Goal: Task Accomplishment & Management: Complete application form

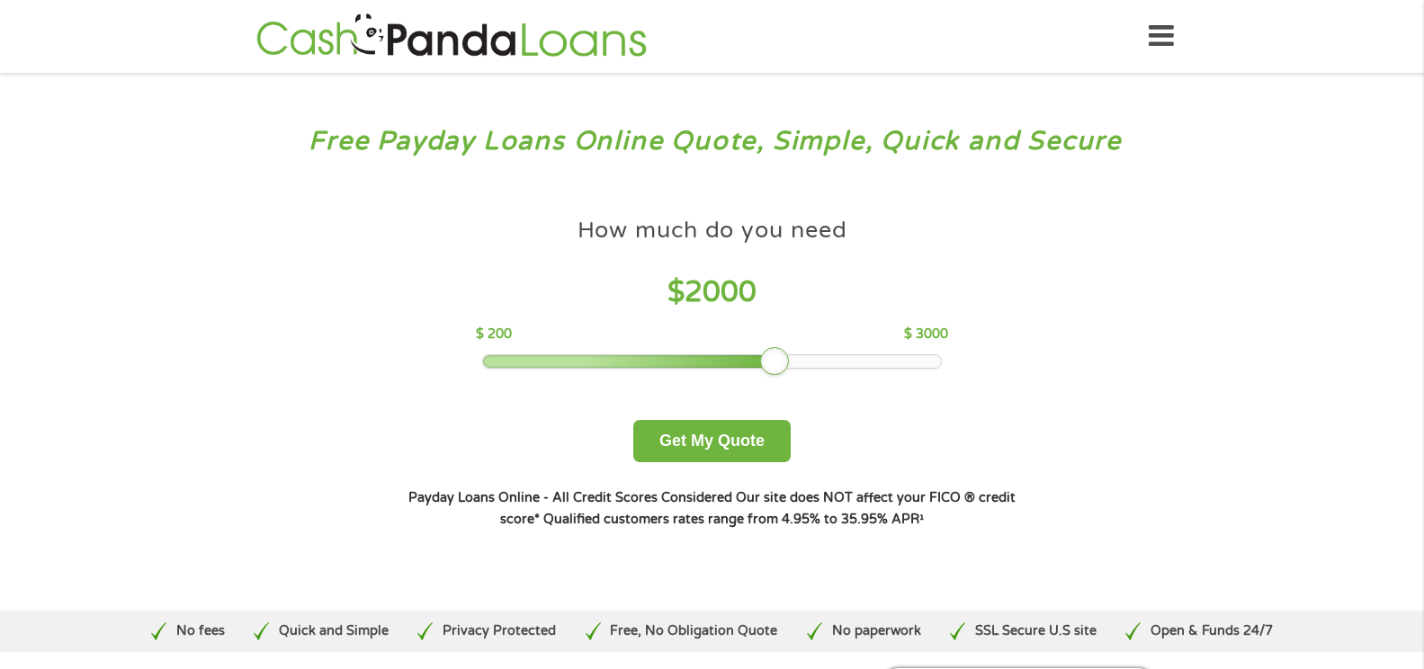
drag, startPoint x: 620, startPoint y: 355, endPoint x: 794, endPoint y: 365, distance: 174.8
click at [794, 365] on div at bounding box center [712, 361] width 458 height 13
click at [719, 442] on button "Get My Quote" at bounding box center [711, 441] width 157 height 42
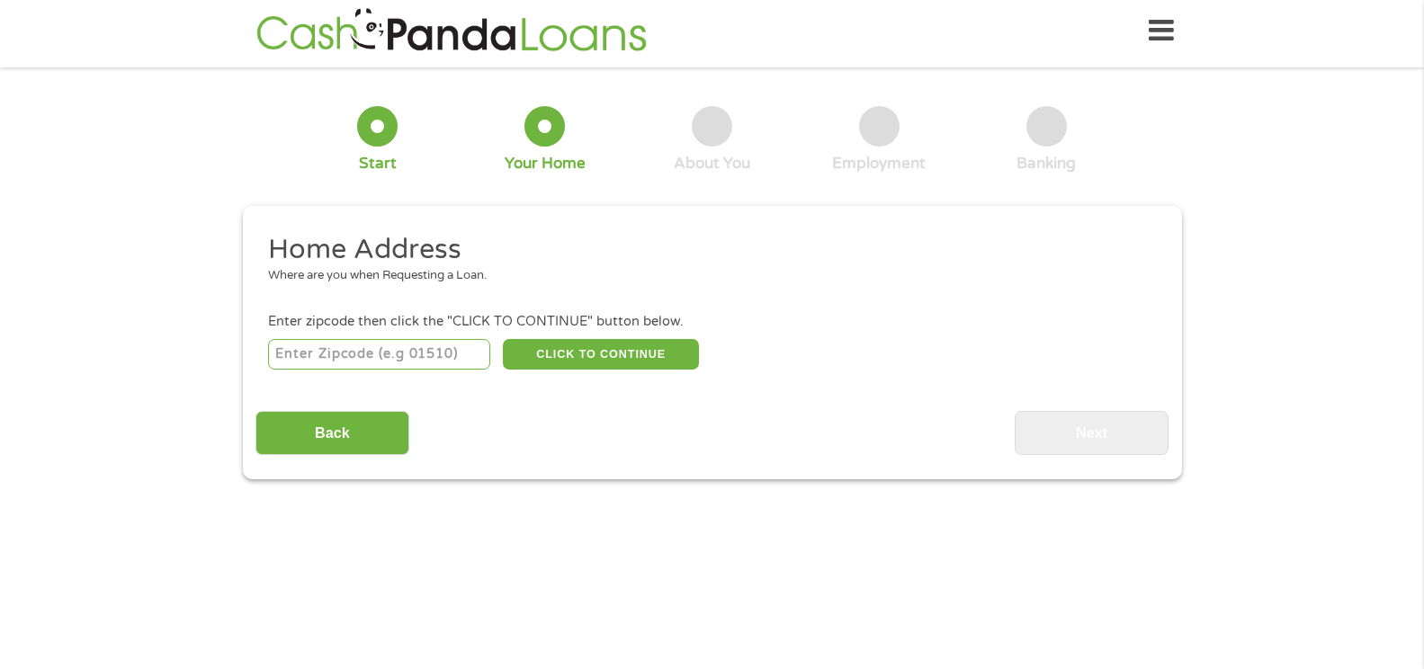
click at [318, 353] on input "number" at bounding box center [379, 354] width 222 height 31
type input "40291"
select select "[US_STATE]"
click at [591, 357] on button "CLICK TO CONTINUE" at bounding box center [601, 354] width 196 height 31
type input "40291"
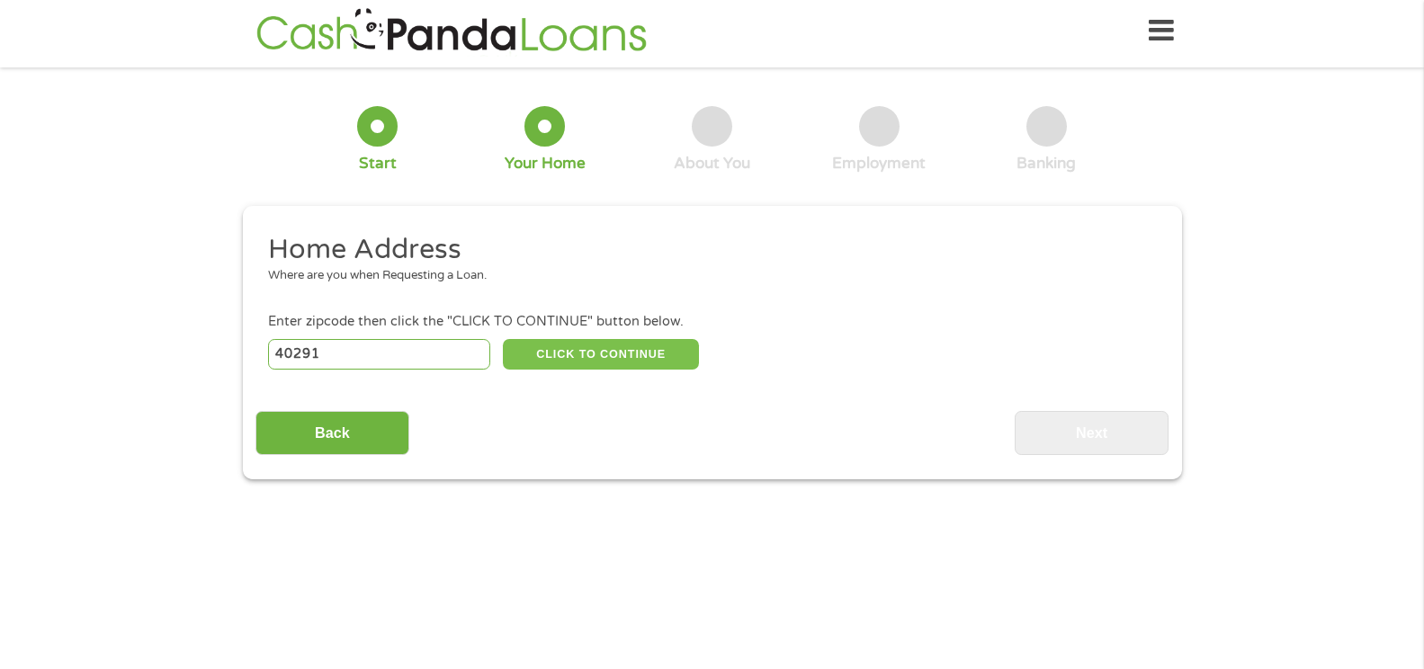
type input "[GEOGRAPHIC_DATA]"
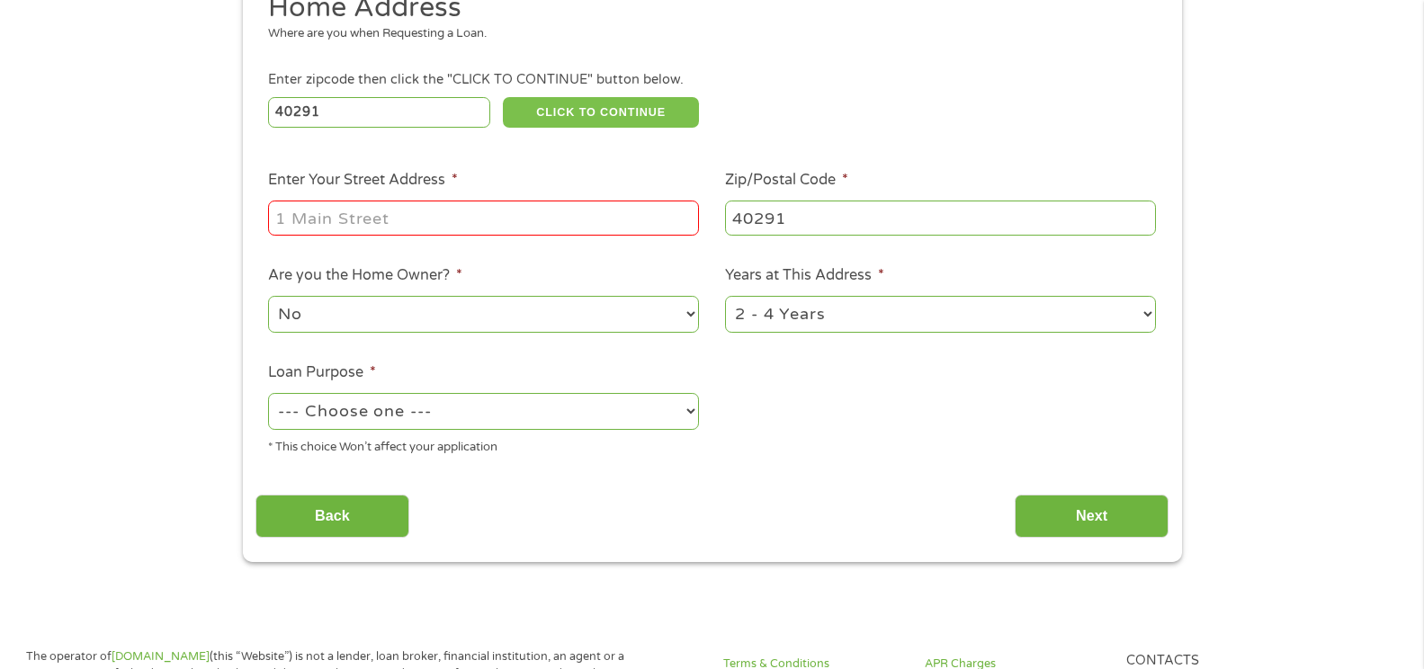
scroll to position [275, 0]
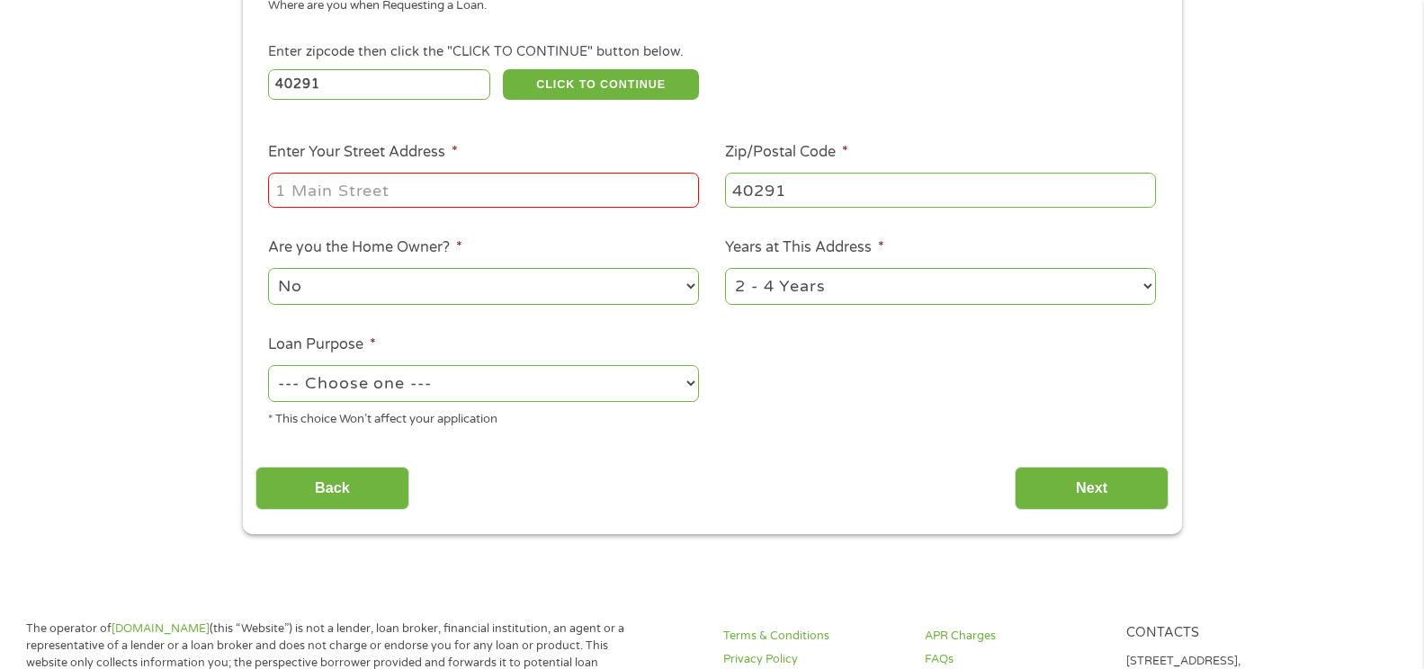
click at [427, 195] on input "Enter Your Street Address *" at bounding box center [483, 190] width 431 height 34
type input "[STREET_ADDRESS][PERSON_NAME]"
click at [1150, 287] on select "1 Year or less 1 - 2 Years 2 - 4 Years Over 4 Years" at bounding box center [940, 286] width 431 height 37
select select "60months"
click at [725, 268] on select "1 Year or less 1 - 2 Years 2 - 4 Years Over 4 Years" at bounding box center [940, 286] width 431 height 37
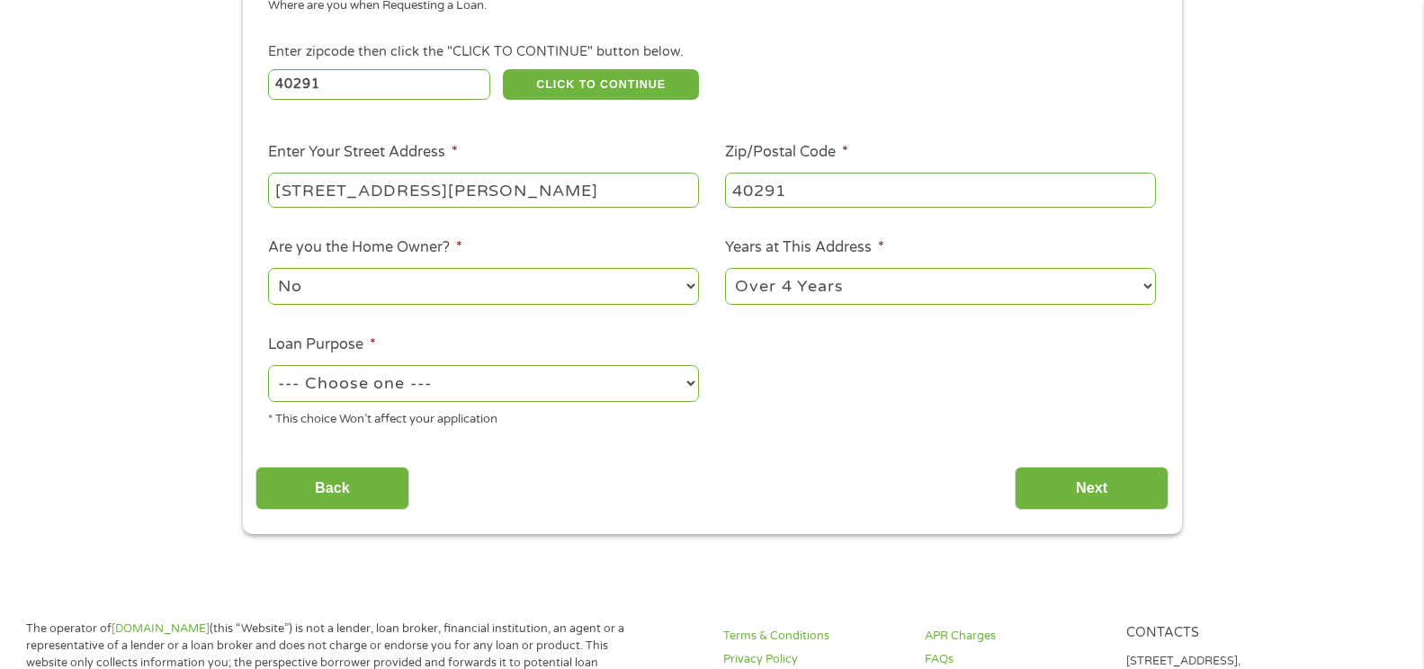
click at [689, 384] on select "--- Choose one --- Pay Bills Debt Consolidation Home Improvement Major Purchase…" at bounding box center [483, 383] width 431 height 37
select select "debtconsolidation"
click at [268, 365] on select "--- Choose one --- Pay Bills Debt Consolidation Home Improvement Major Purchase…" at bounding box center [483, 383] width 431 height 37
click at [1100, 482] on input "Next" at bounding box center [1092, 489] width 154 height 44
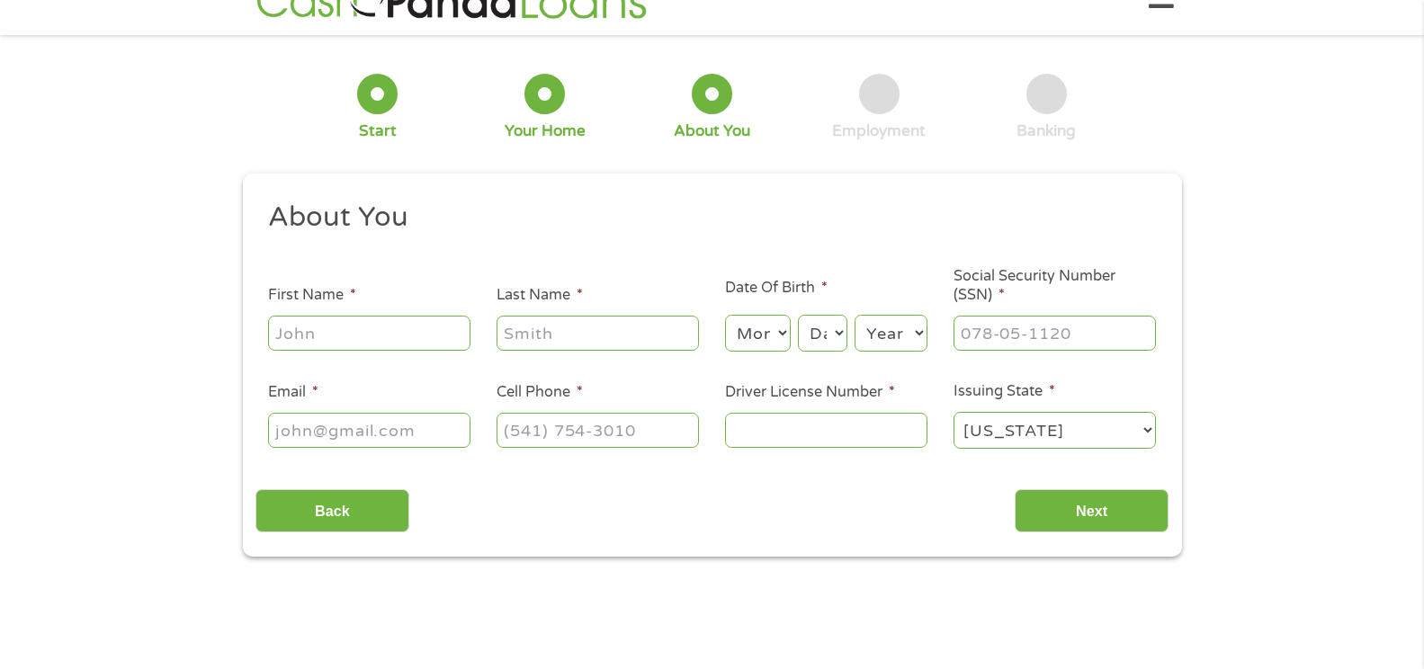
scroll to position [0, 0]
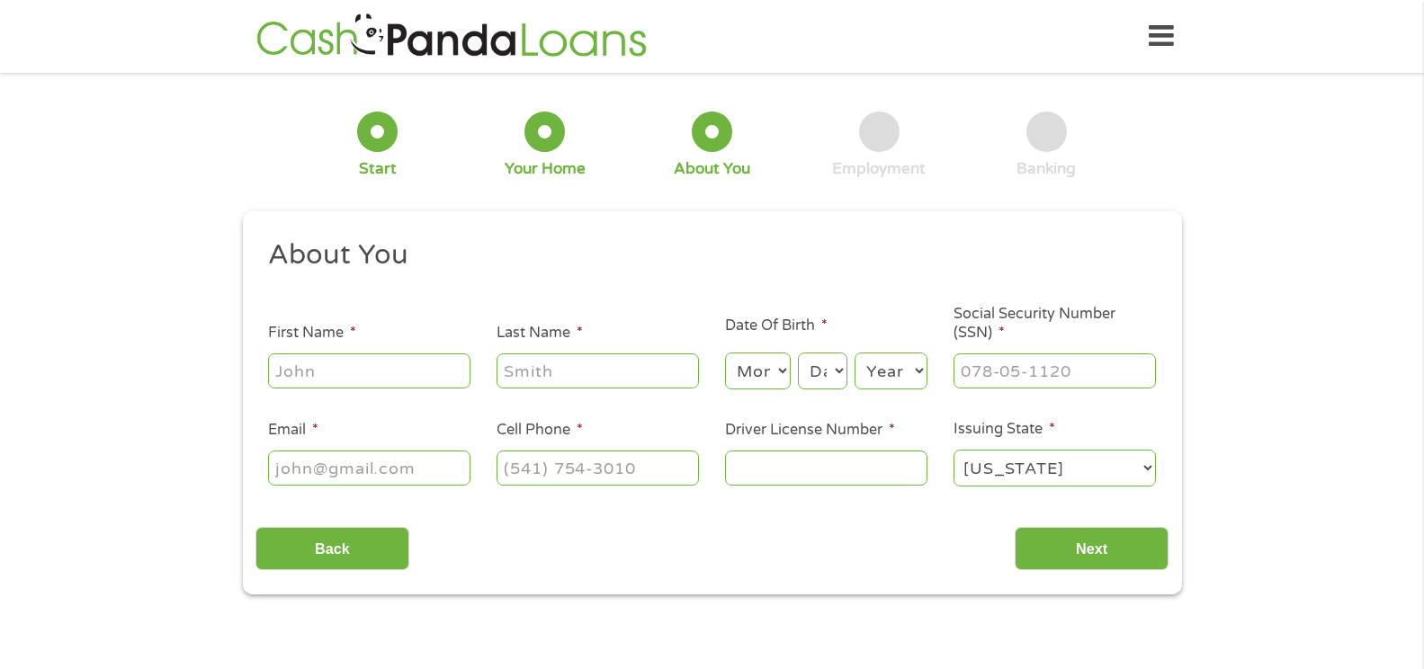
click at [439, 371] on input "First Name *" at bounding box center [369, 371] width 202 height 34
type input "Brian"
type input "Bucklew"
type input "brianbucklew57@gmail.com"
type input "(502) 639-2696"
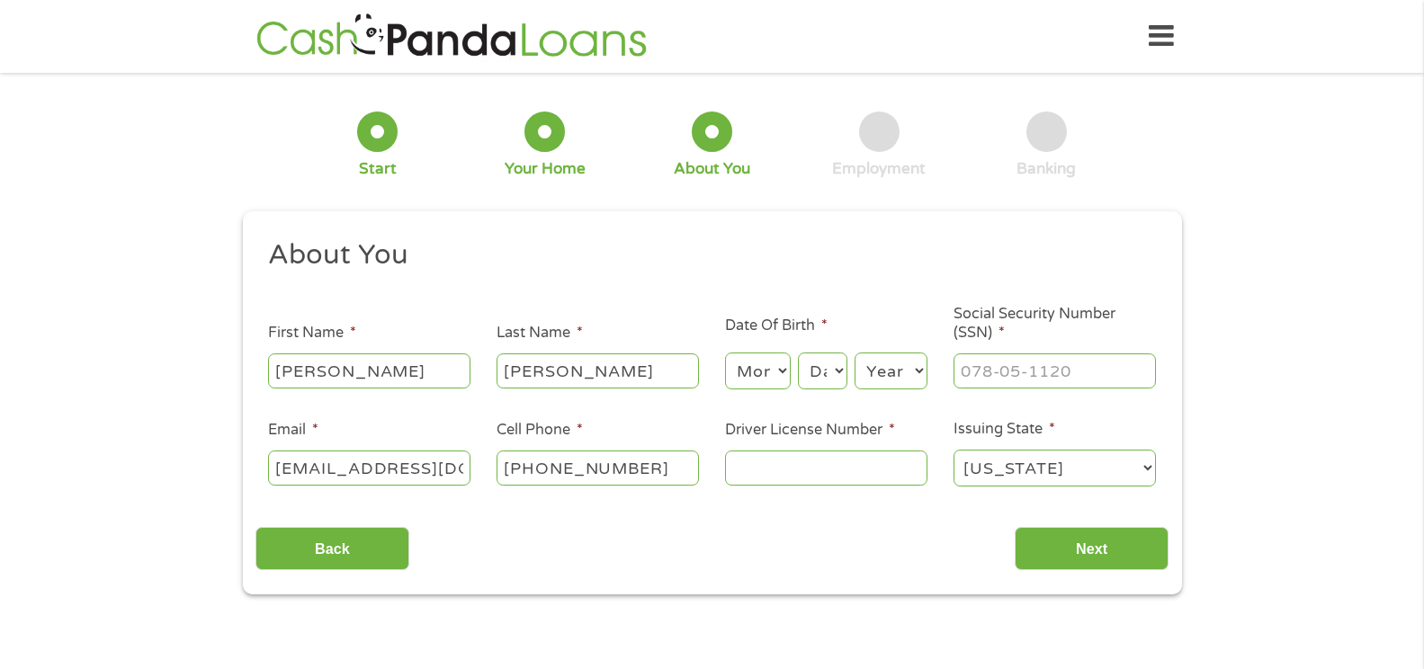
click at [777, 370] on select "Month 1 2 3 4 5 6 7 8 9 10 11 12" at bounding box center [758, 371] width 66 height 37
select select "9"
click at [725, 353] on select "Month 1 2 3 4 5 6 7 8 9 10 11 12" at bounding box center [758, 371] width 66 height 37
click at [837, 376] on select "Day 1 2 3 4 5 6 7 8 9 10 11 12 13 14 15 16 17 18 19 20 21 22 23 24 25 26 27 28 …" at bounding box center [822, 371] width 49 height 37
select select "22"
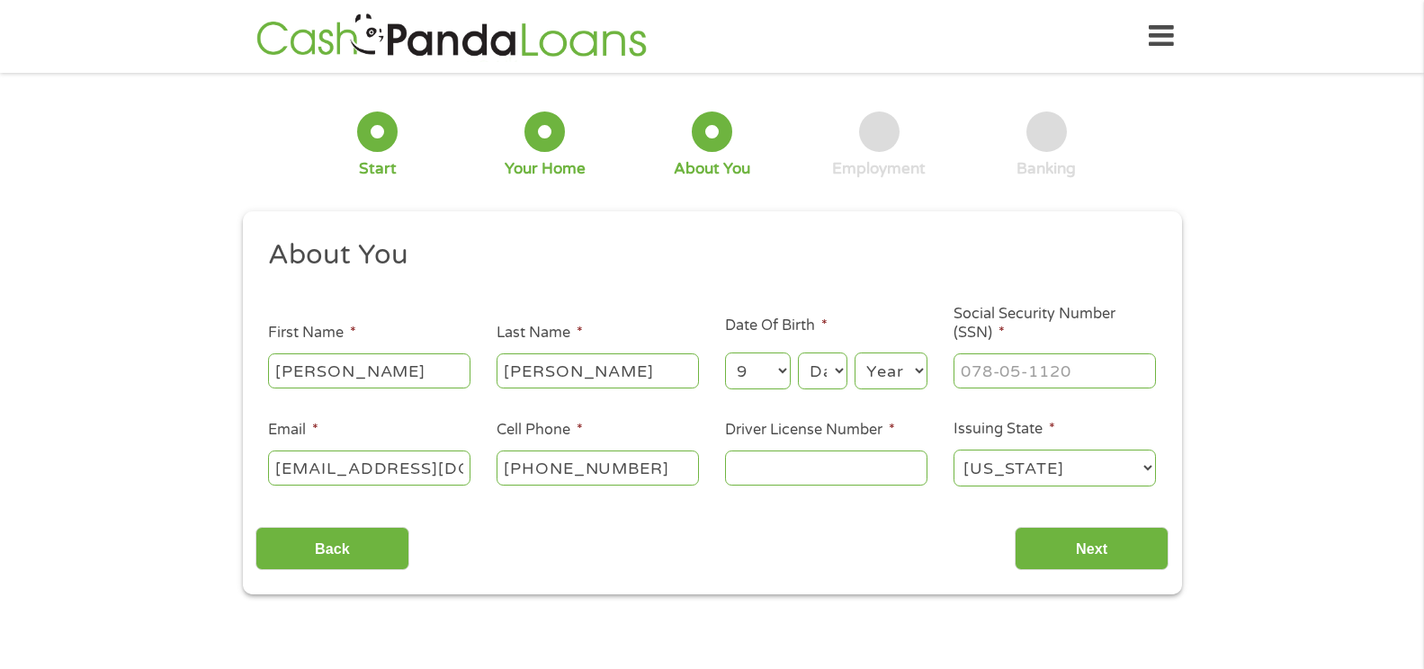
click at [798, 353] on select "Day 1 2 3 4 5 6 7 8 9 10 11 12 13 14 15 16 17 18 19 20 21 22 23 24 25 26 27 28 …" at bounding box center [822, 371] width 49 height 37
click at [914, 369] on select "Year 2007 2006 2005 2004 2003 2002 2001 2000 1999 1998 1997 1996 1995 1994 1993…" at bounding box center [891, 371] width 73 height 37
select select "1957"
click at [855, 353] on select "Year 2007 2006 2005 2004 2003 2002 2001 2000 1999 1998 1997 1996 1995 1994 1993…" at bounding box center [891, 371] width 73 height 37
click at [962, 370] on input "___-__-____" at bounding box center [1054, 371] width 202 height 34
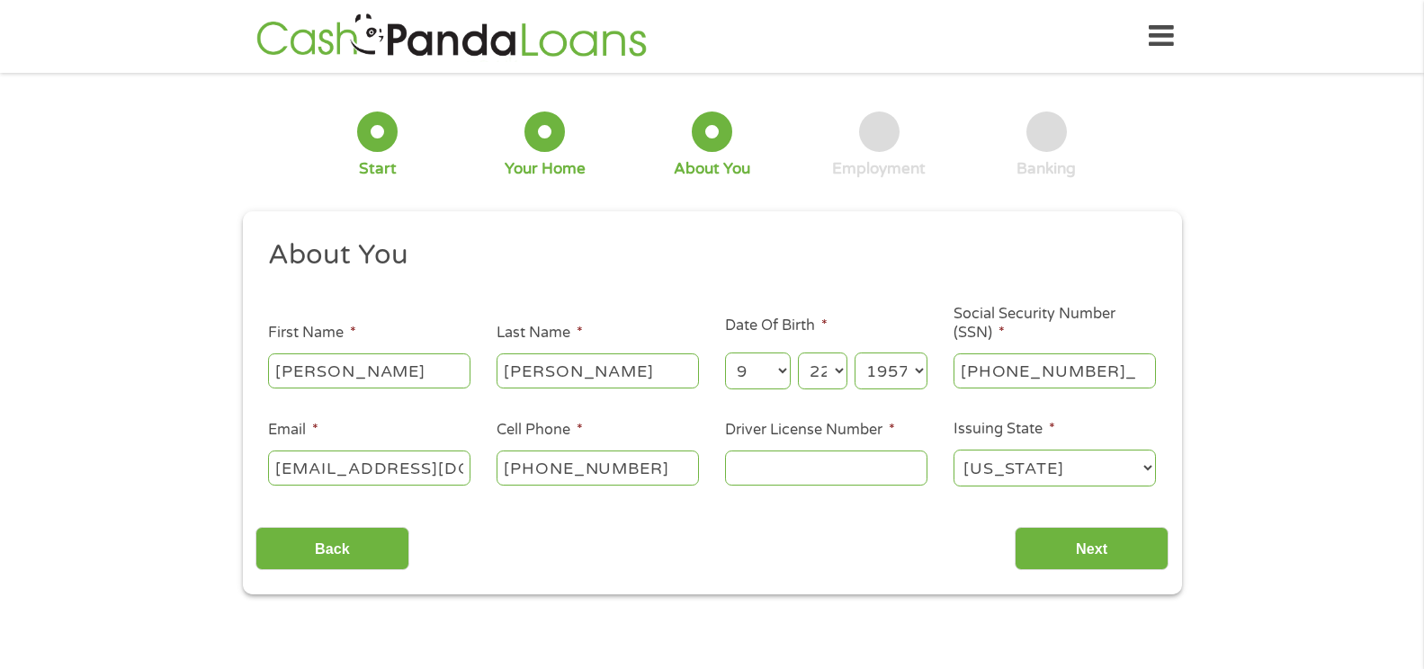
type input "161-44-1405"
click at [733, 469] on input "Driver License Number *" at bounding box center [826, 468] width 202 height 34
type input "B94717221"
click at [1090, 551] on input "Next" at bounding box center [1092, 549] width 154 height 44
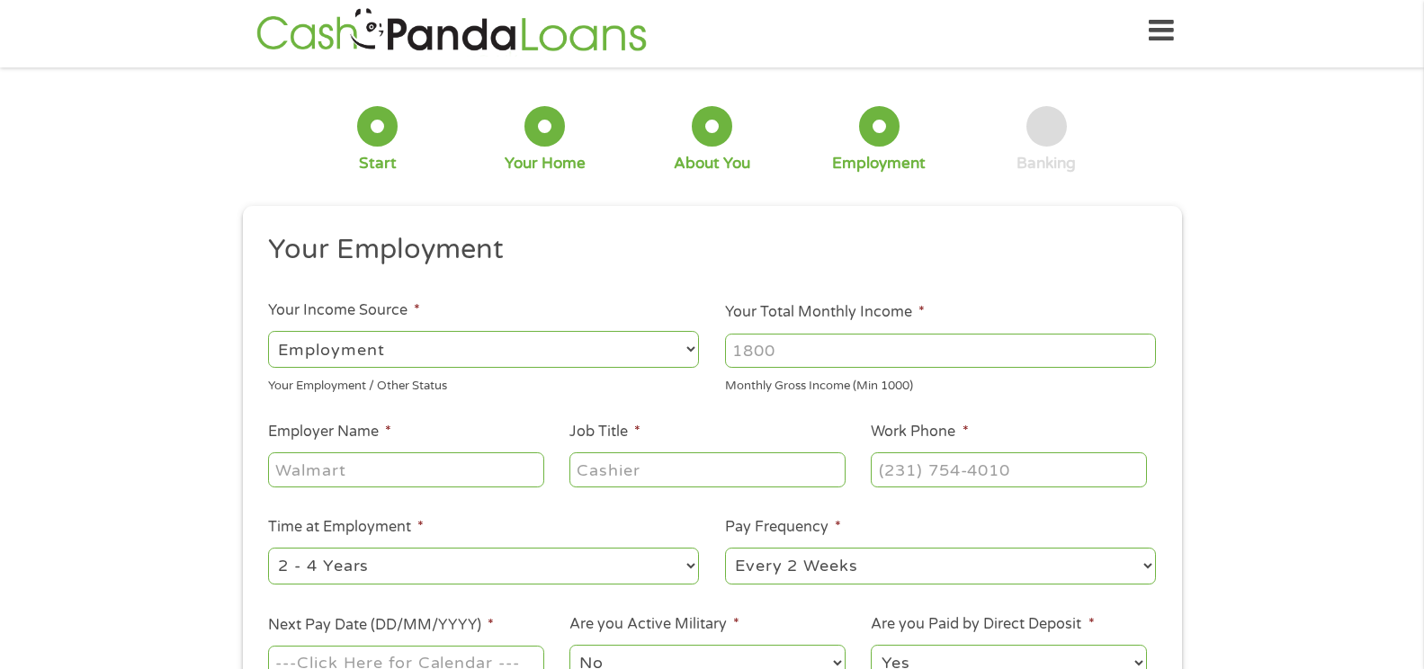
click at [694, 350] on select "--- Choose one --- Employment Self Employed Benefits" at bounding box center [483, 349] width 431 height 37
select select "benefits"
click at [268, 331] on select "--- Choose one --- Employment Self Employed Benefits" at bounding box center [483, 349] width 431 height 37
type input "Other"
type input "(502) 639-2696"
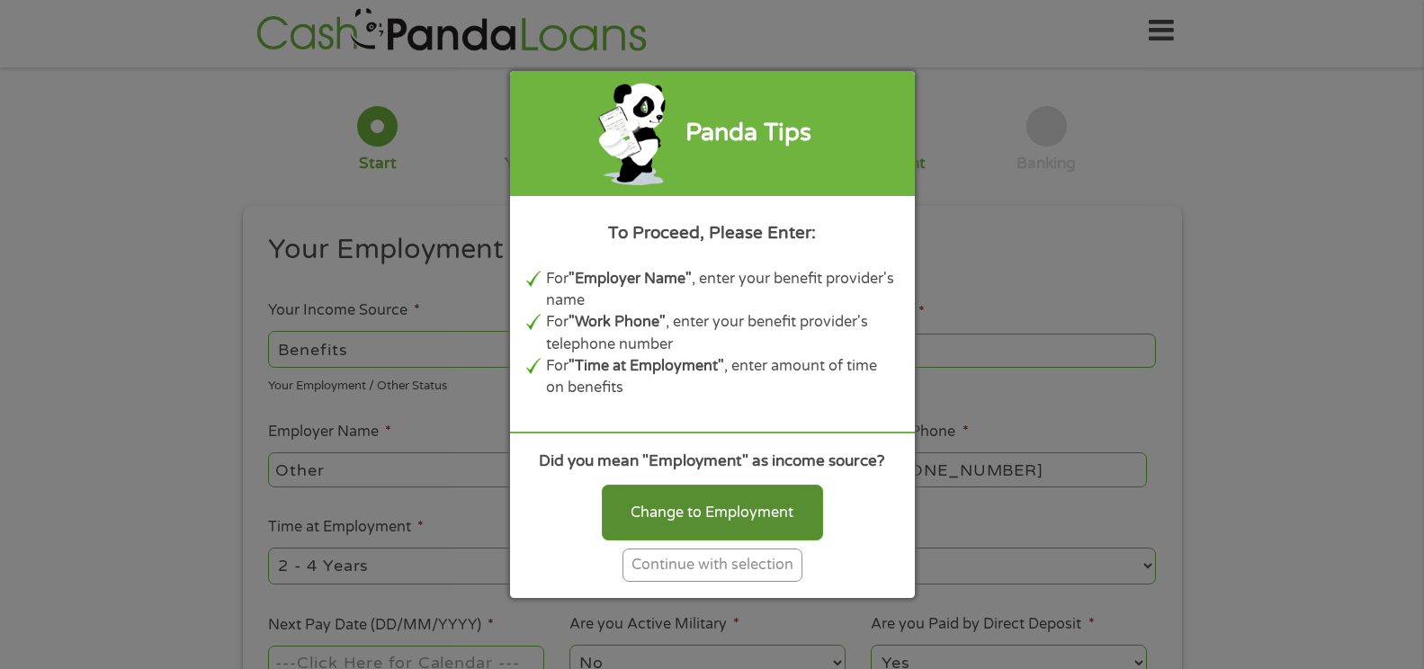
click at [696, 508] on div "Change to Employment" at bounding box center [712, 513] width 221 height 56
select select "fullTime"
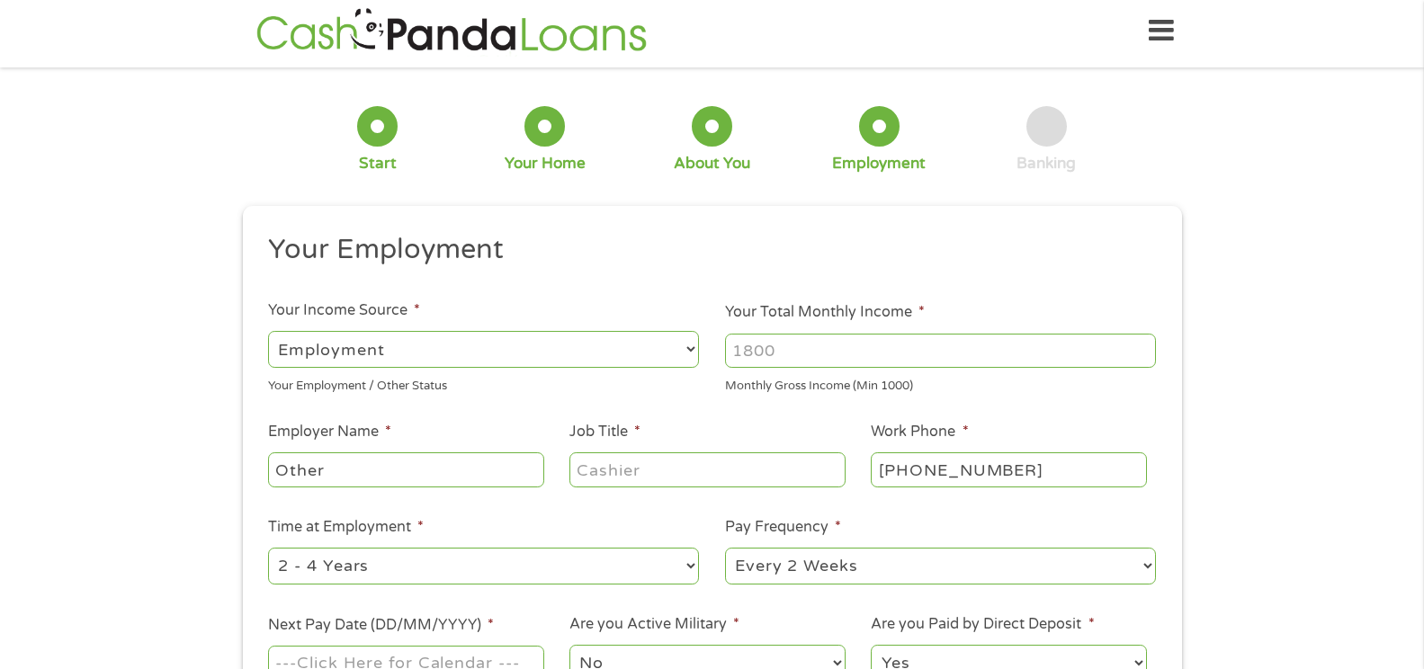
click at [807, 354] on input "Your Total Monthly Income *" at bounding box center [940, 351] width 431 height 34
type input "4300"
click at [452, 472] on input "Other" at bounding box center [405, 469] width 275 height 34
type input "O"
type input "Bob Hook Chevrolet"
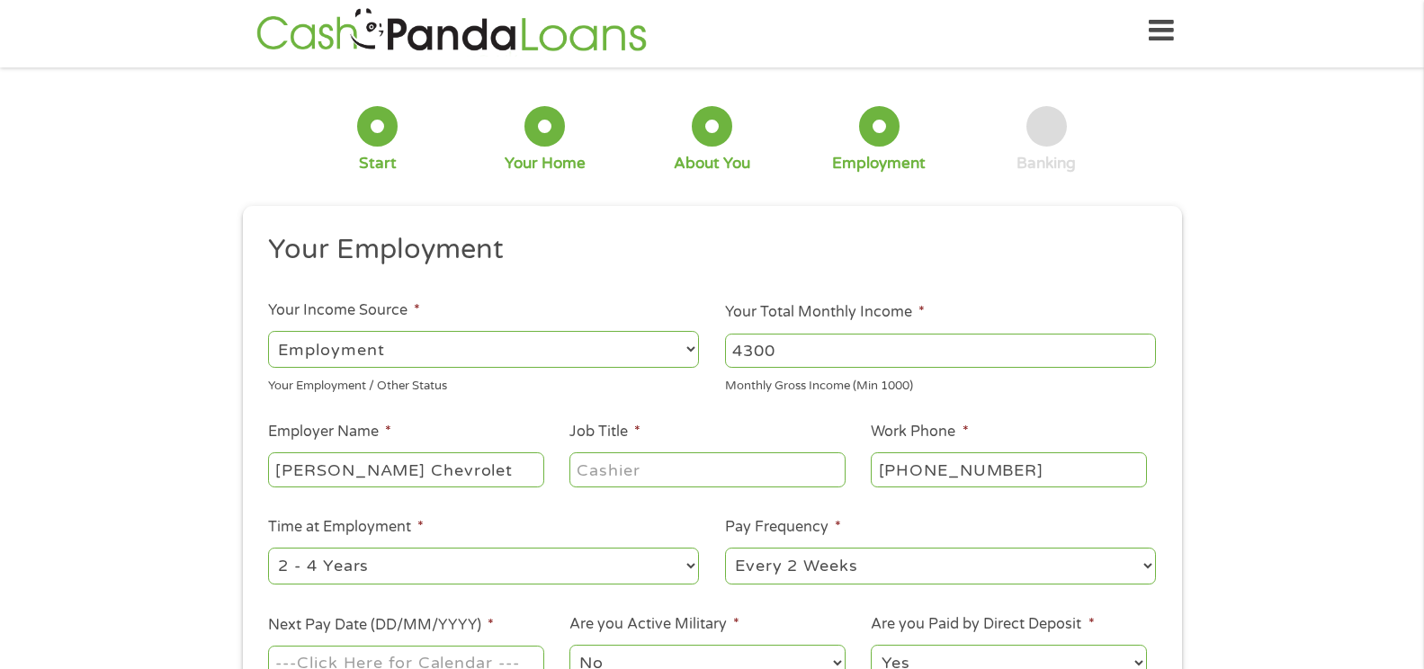
click at [763, 460] on input "Job Title *" at bounding box center [706, 469] width 275 height 34
type input "Driver"
click at [1013, 470] on input "(502) 639-2696" at bounding box center [1008, 469] width 275 height 34
type input "(502) 499-8060"
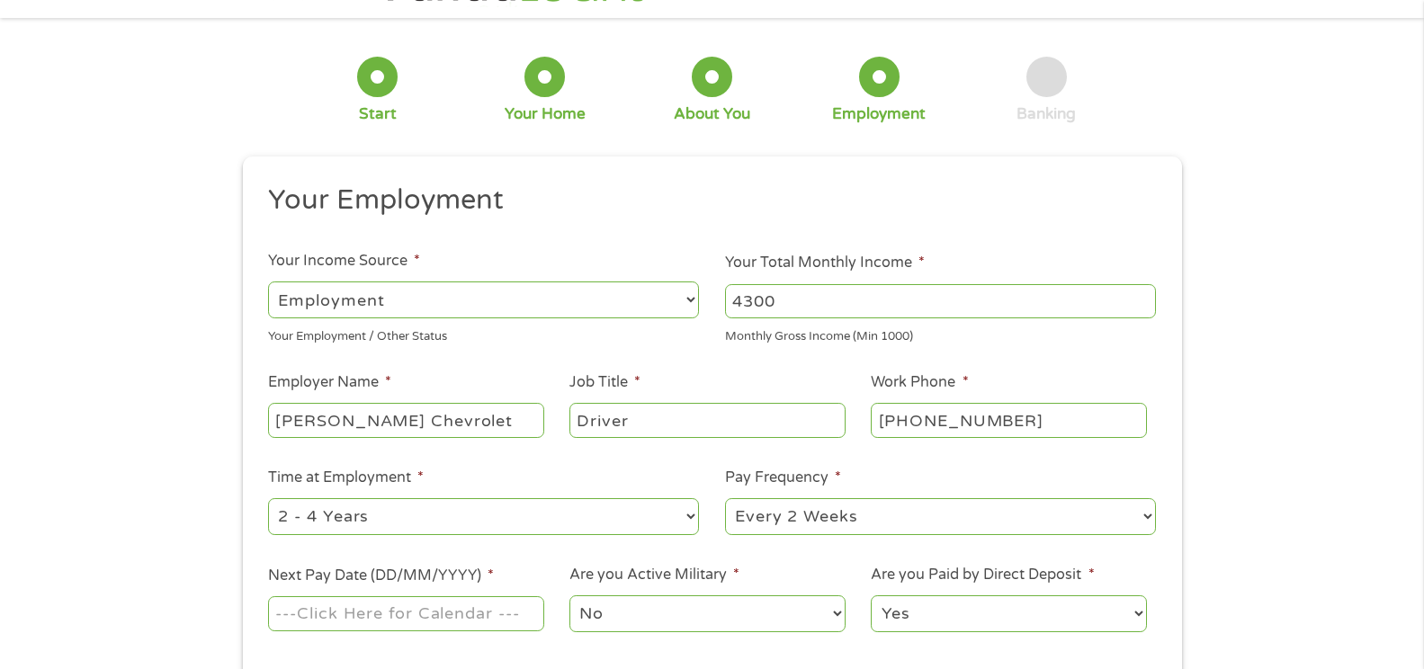
scroll to position [275, 0]
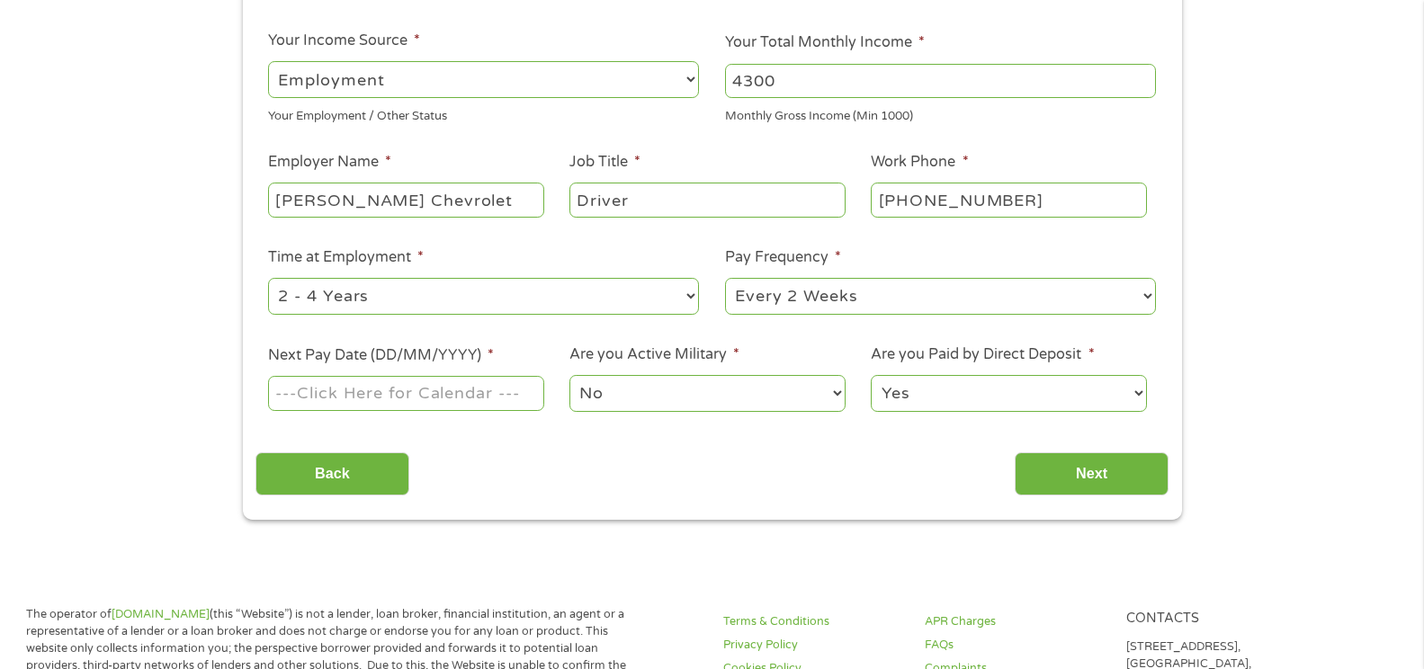
click at [689, 294] on select "--- Choose one --- 1 Year or less 1 - 2 Years 2 - 4 Years Over 4 Years" at bounding box center [483, 296] width 431 height 37
select select "60months"
click at [268, 278] on select "--- Choose one --- 1 Year or less 1 - 2 Years 2 - 4 Years Over 4 Years" at bounding box center [483, 296] width 431 height 37
click at [443, 400] on input "Next Pay Date (DD/MM/YYYY) *" at bounding box center [405, 393] width 275 height 34
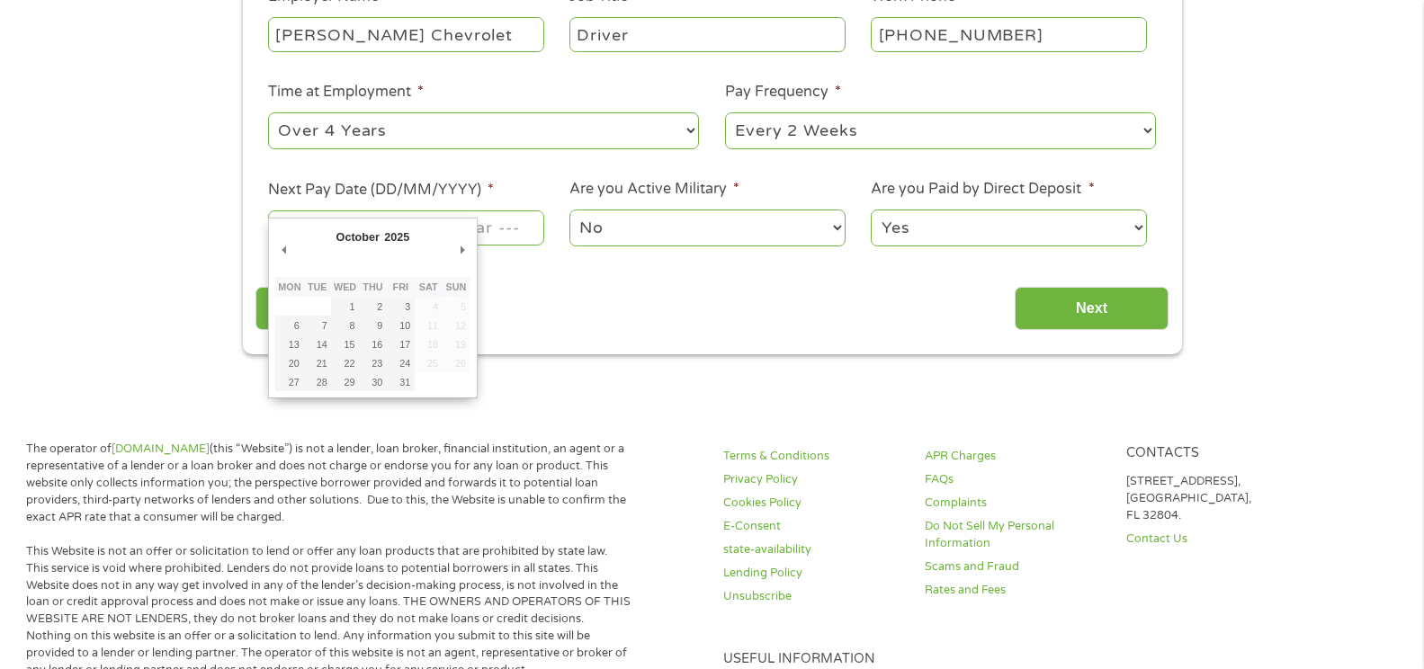
scroll to position [455, 0]
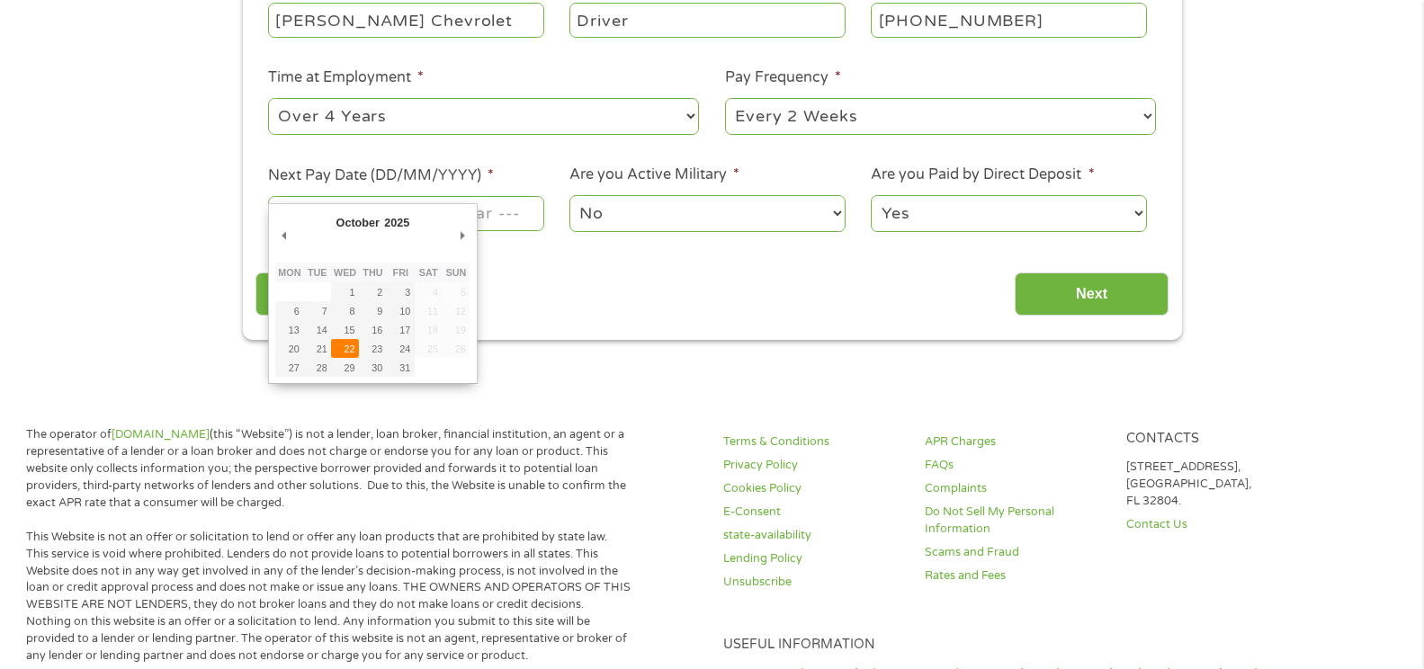
type input "22/10/2025"
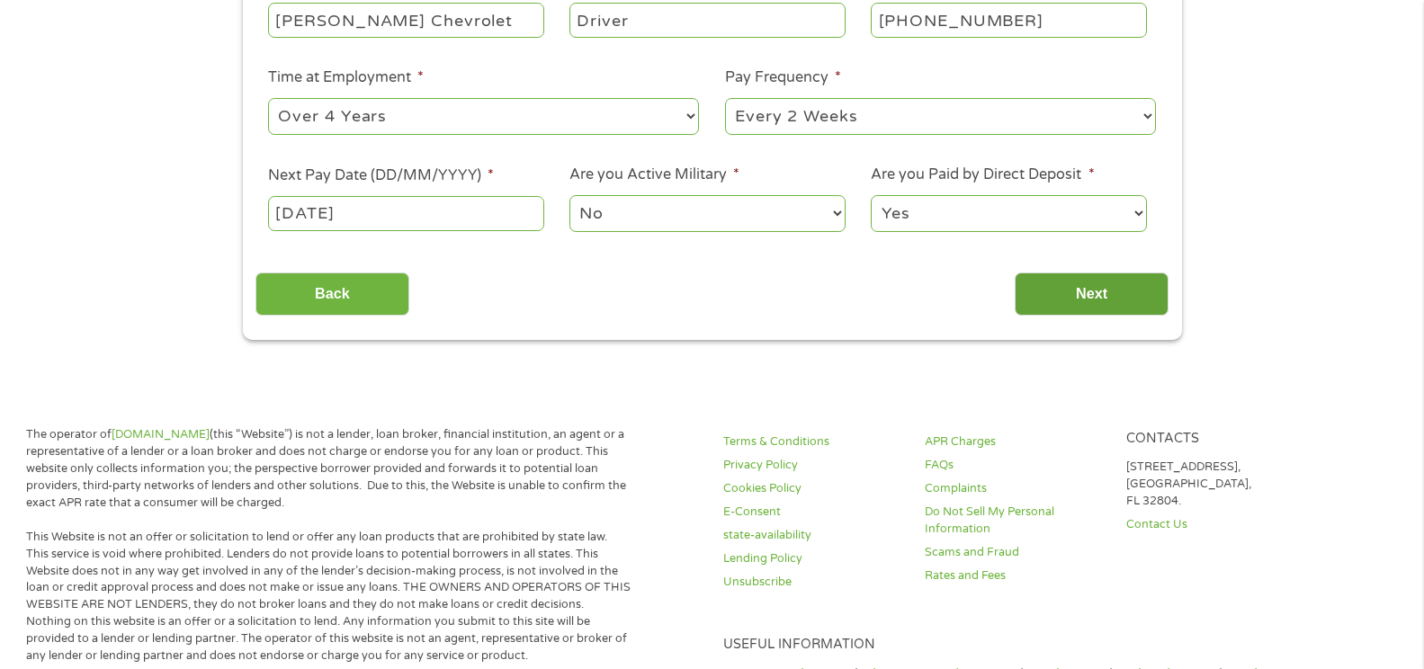
click at [1110, 280] on input "Next" at bounding box center [1092, 295] width 154 height 44
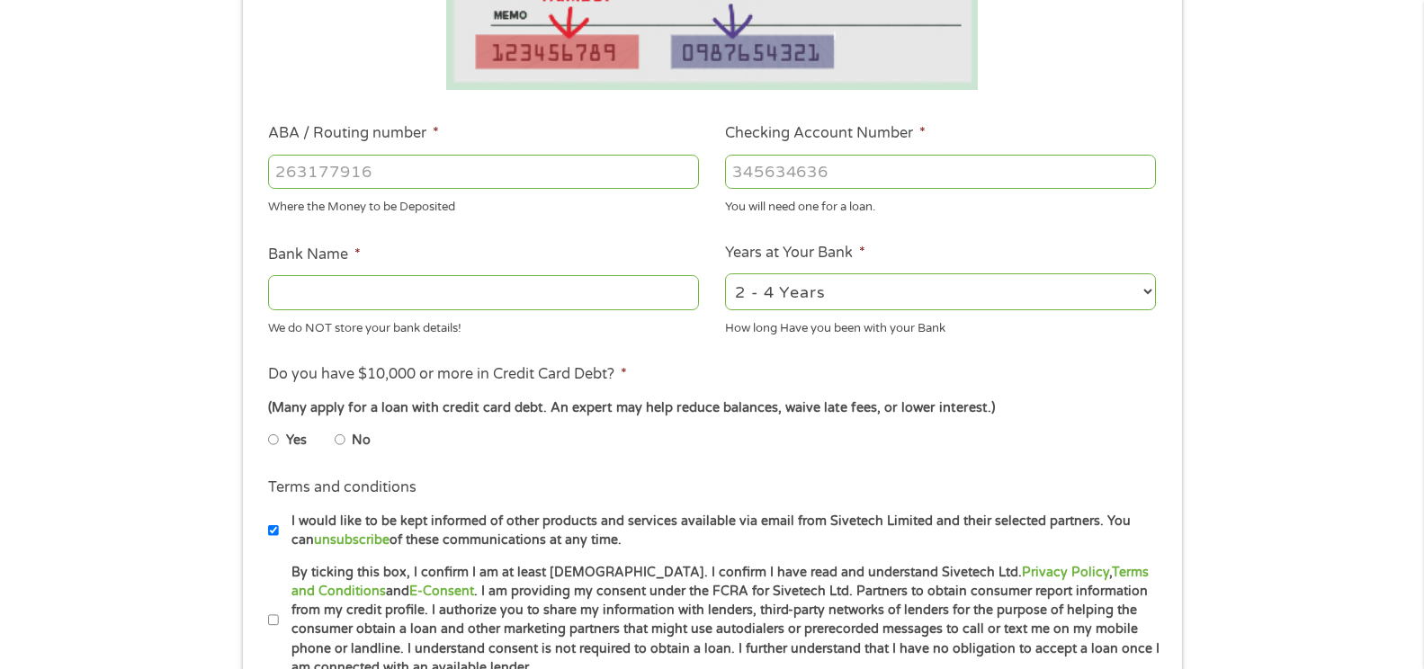
scroll to position [0, 0]
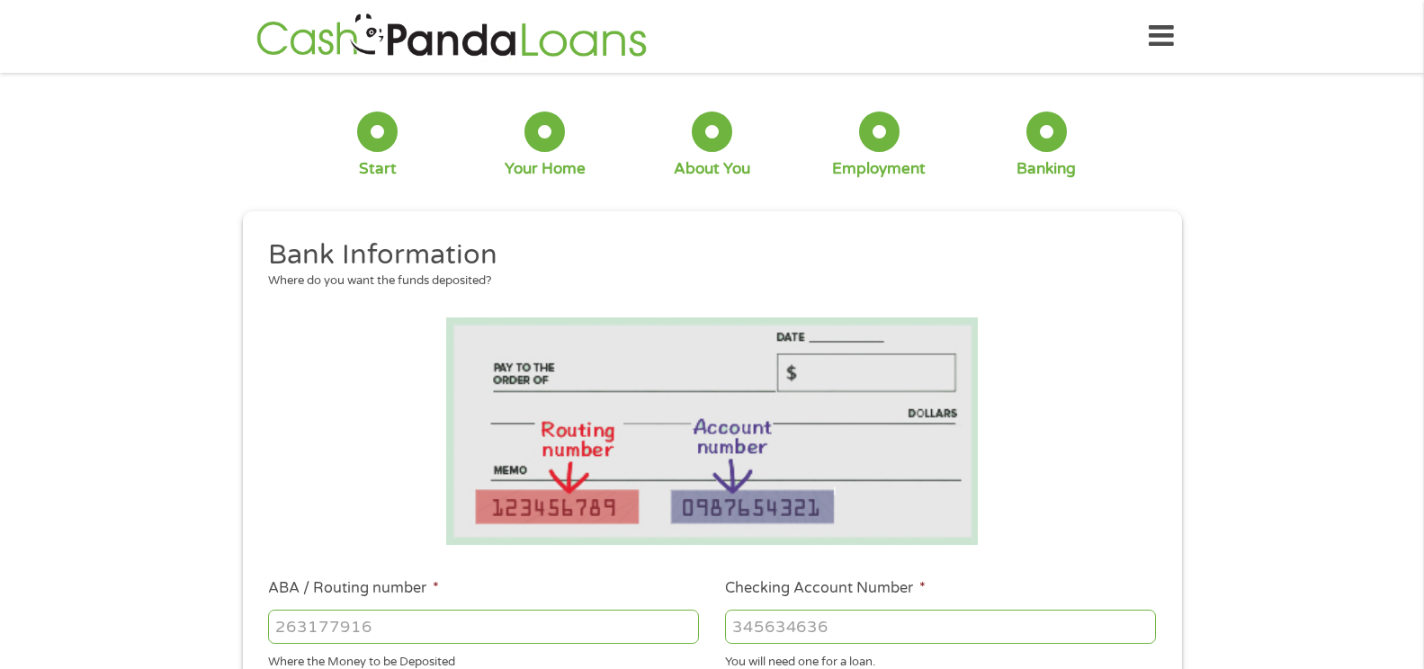
drag, startPoint x: 676, startPoint y: 526, endPoint x: 614, endPoint y: 593, distance: 91.0
drag, startPoint x: 614, startPoint y: 593, endPoint x: 730, endPoint y: 613, distance: 117.9
drag, startPoint x: 730, startPoint y: 613, endPoint x: 1240, endPoint y: 511, distance: 519.3
drag, startPoint x: 1240, startPoint y: 511, endPoint x: 1036, endPoint y: 586, distance: 216.9
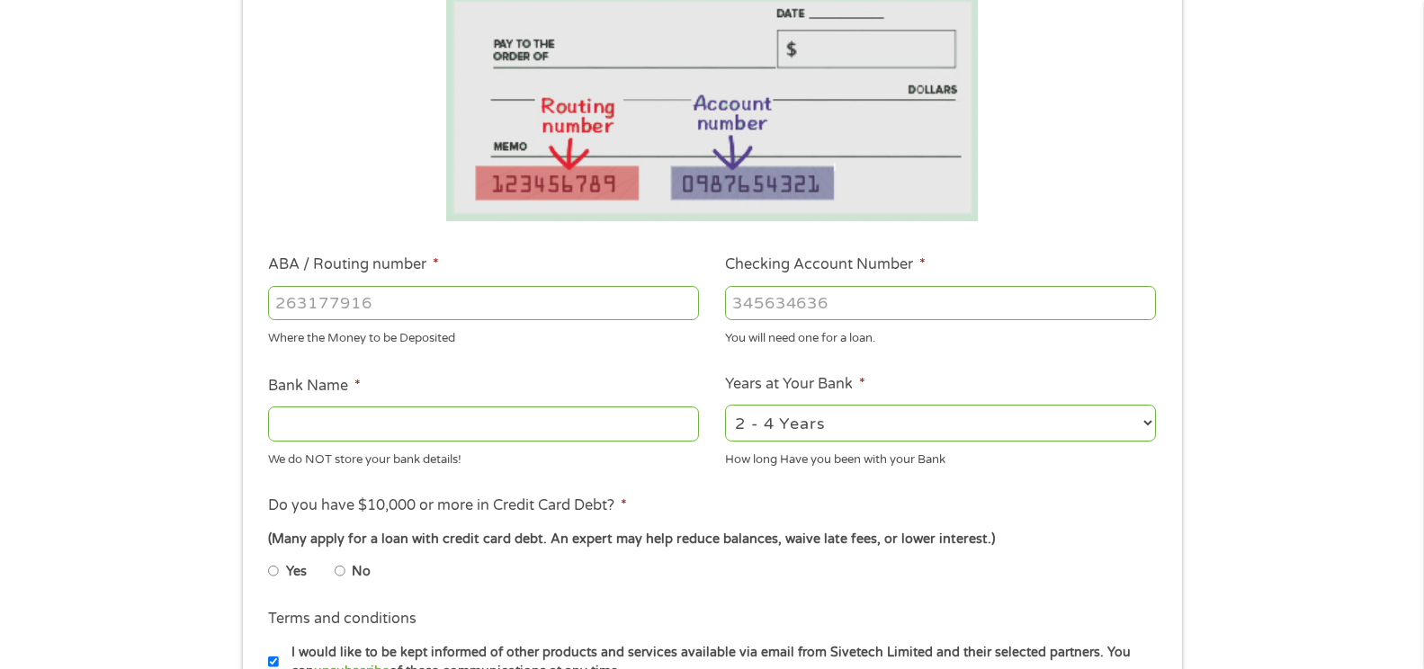
scroll to position [316, 0]
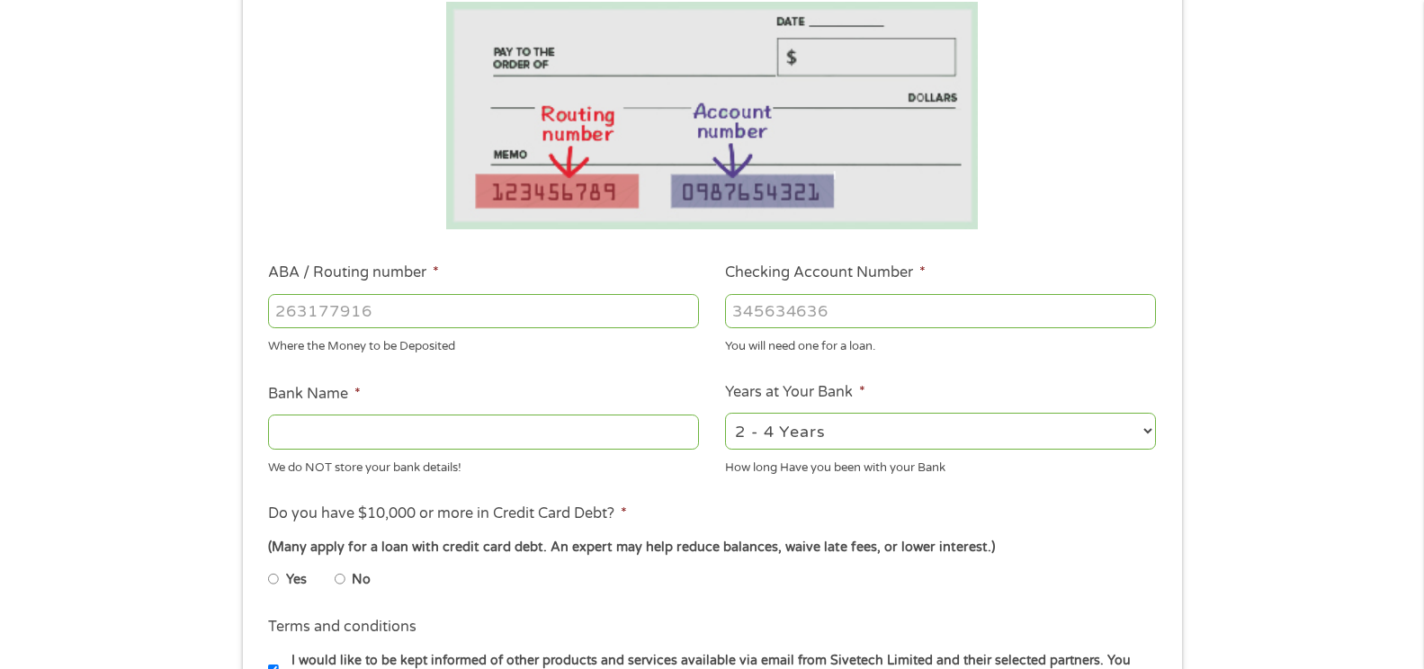
click at [273, 582] on input "Yes" at bounding box center [273, 579] width 11 height 29
radio input "true"
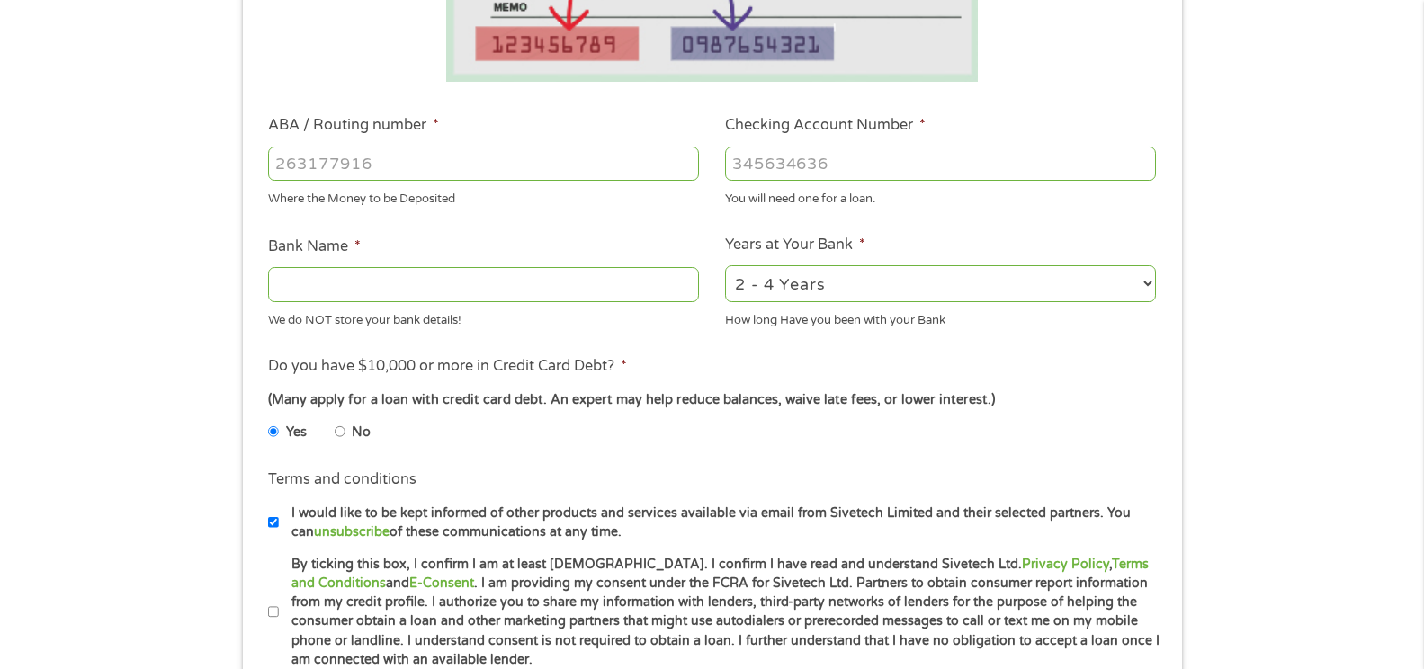
scroll to position [586, 0]
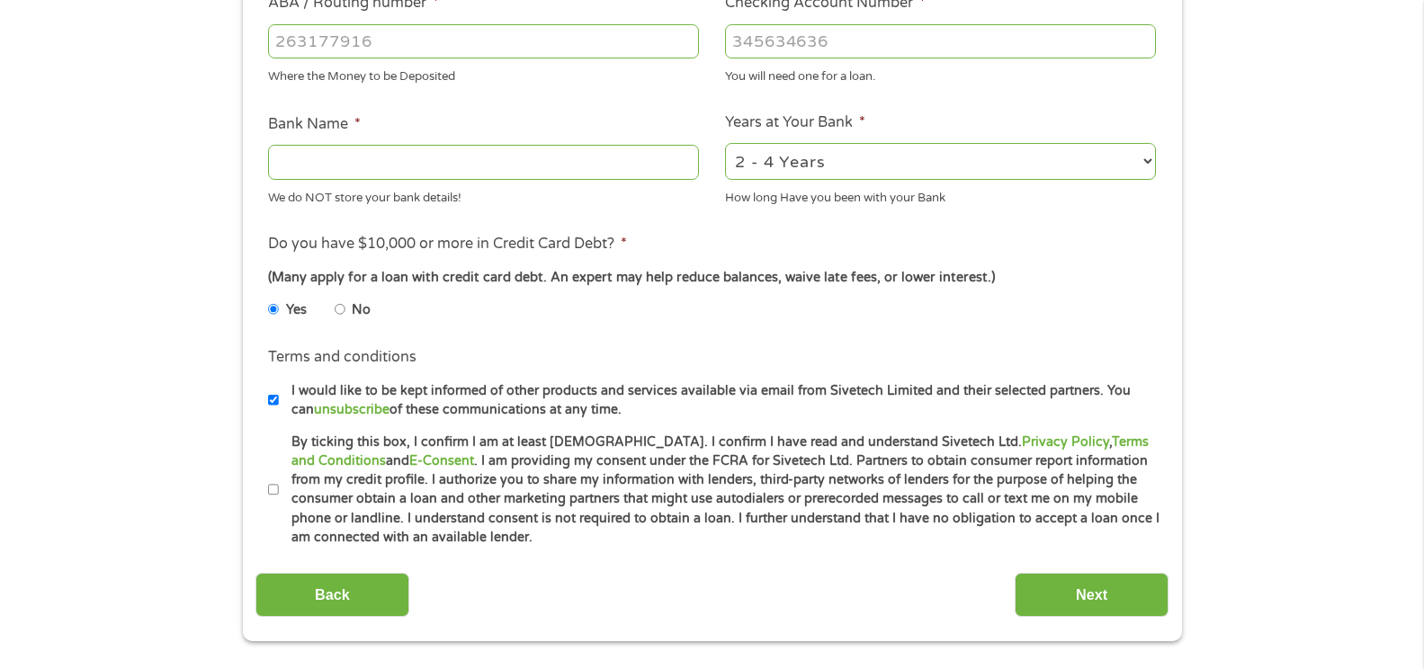
click at [271, 487] on input "By ticking this box, I confirm I am at least 18 years old. I confirm I have rea…" at bounding box center [273, 490] width 11 height 29
checkbox input "true"
click at [399, 41] on input "ABA / Routing number *" at bounding box center [483, 41] width 431 height 34
type input "043400036"
type input "WESBANCO BANK INC"
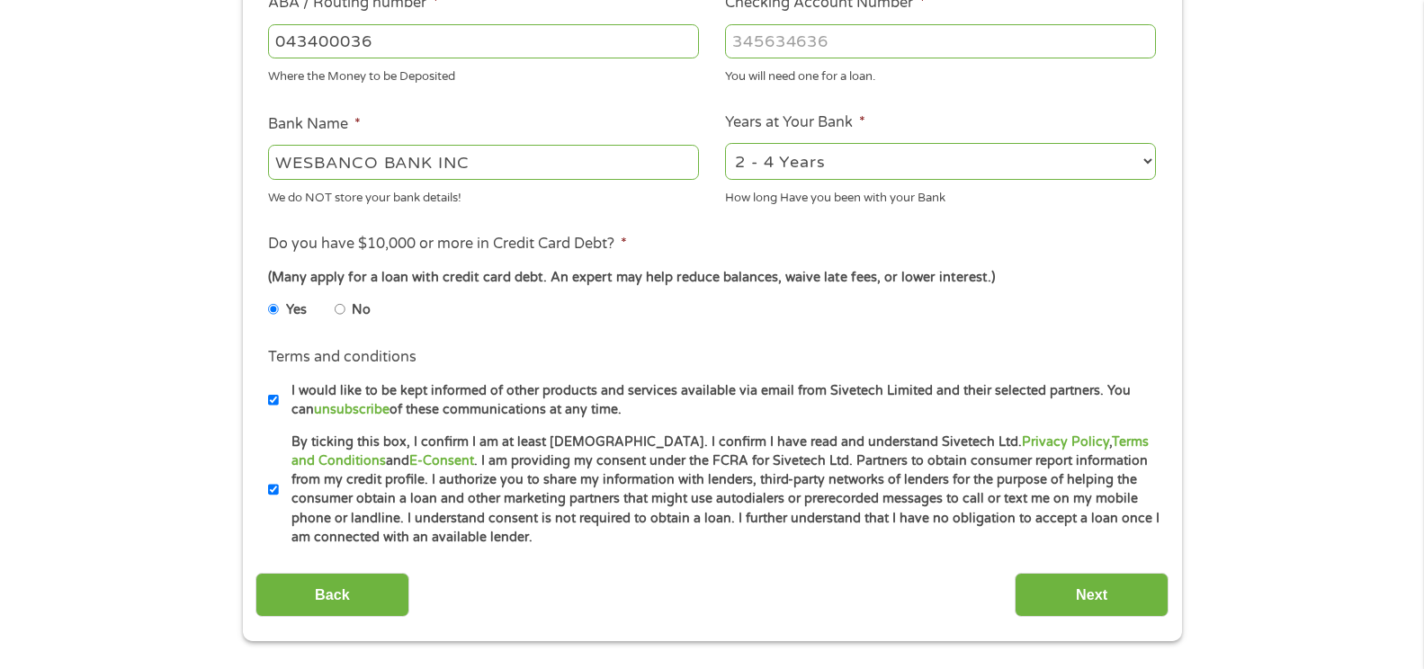
type input "043400036"
type input "5083544818"
click at [1152, 163] on select "2 - 4 Years 6 - 12 Months 1 - 2 Years Over 4 Years" at bounding box center [940, 161] width 431 height 37
select select "60months"
click at [725, 143] on select "2 - 4 Years 6 - 12 Months 1 - 2 Years Over 4 Years" at bounding box center [940, 161] width 431 height 37
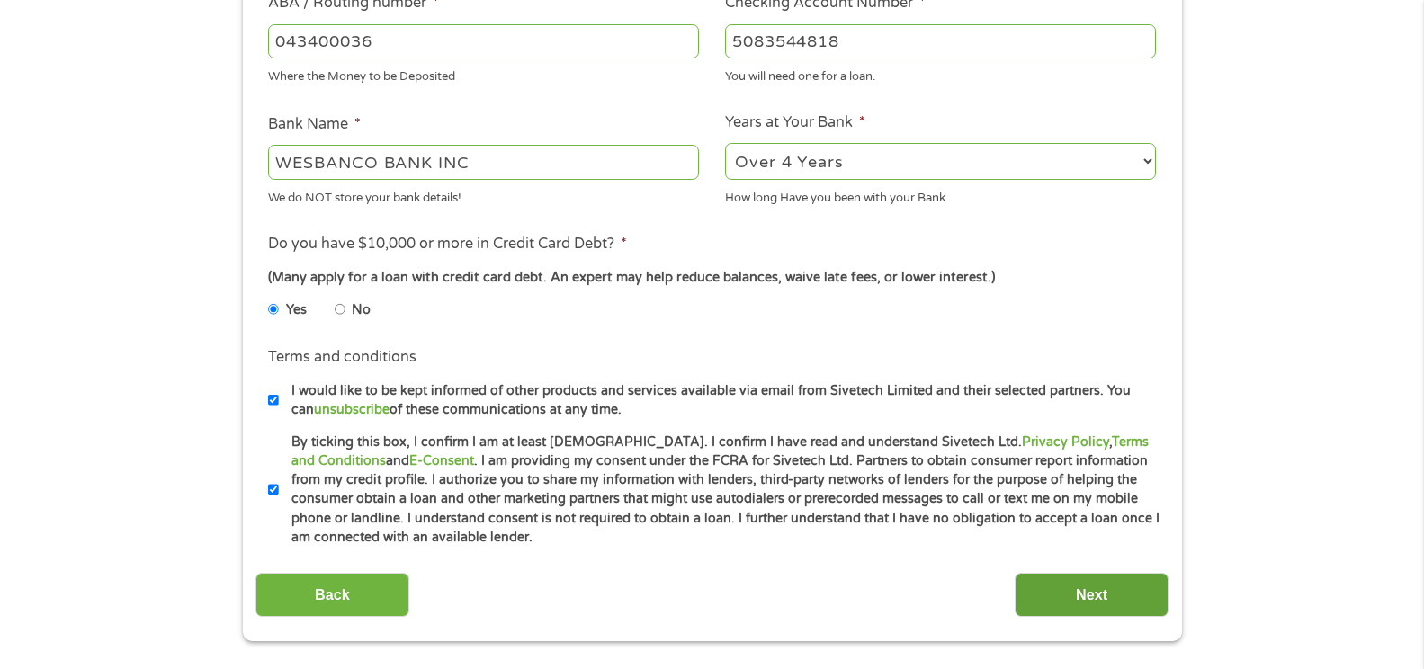
click at [1122, 596] on input "Next" at bounding box center [1092, 595] width 154 height 44
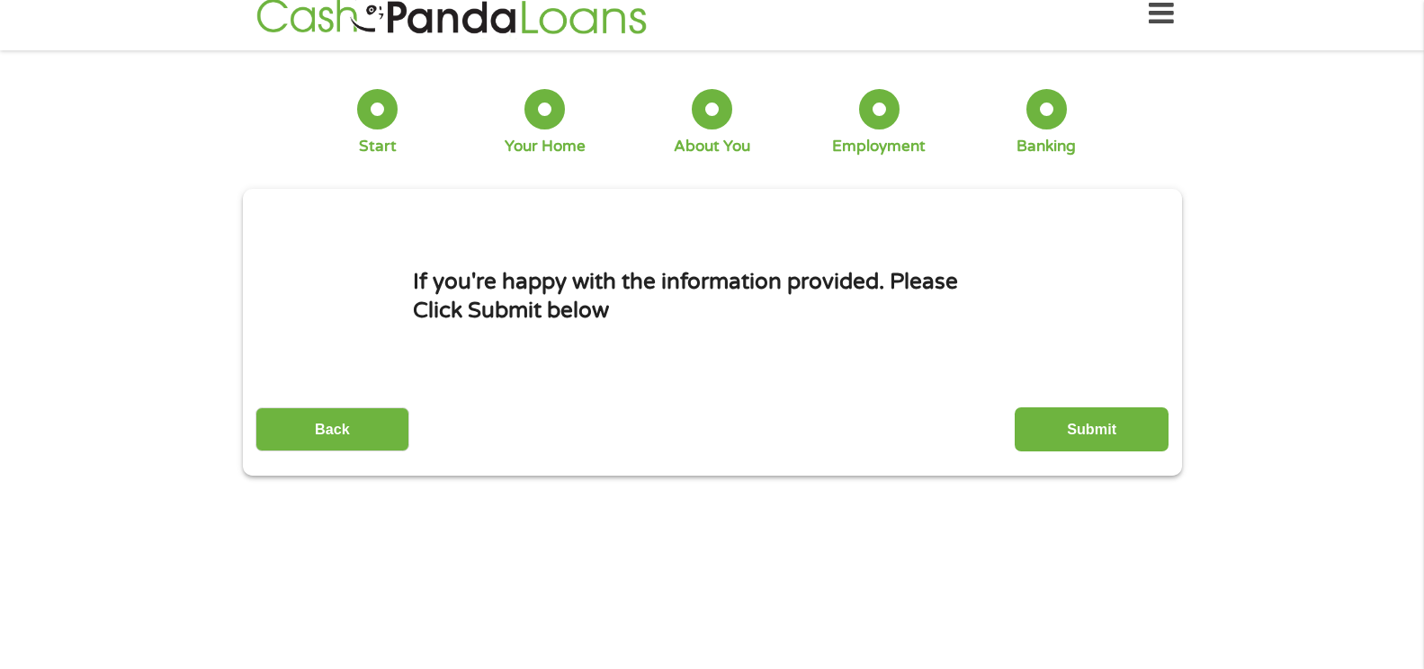
scroll to position [0, 0]
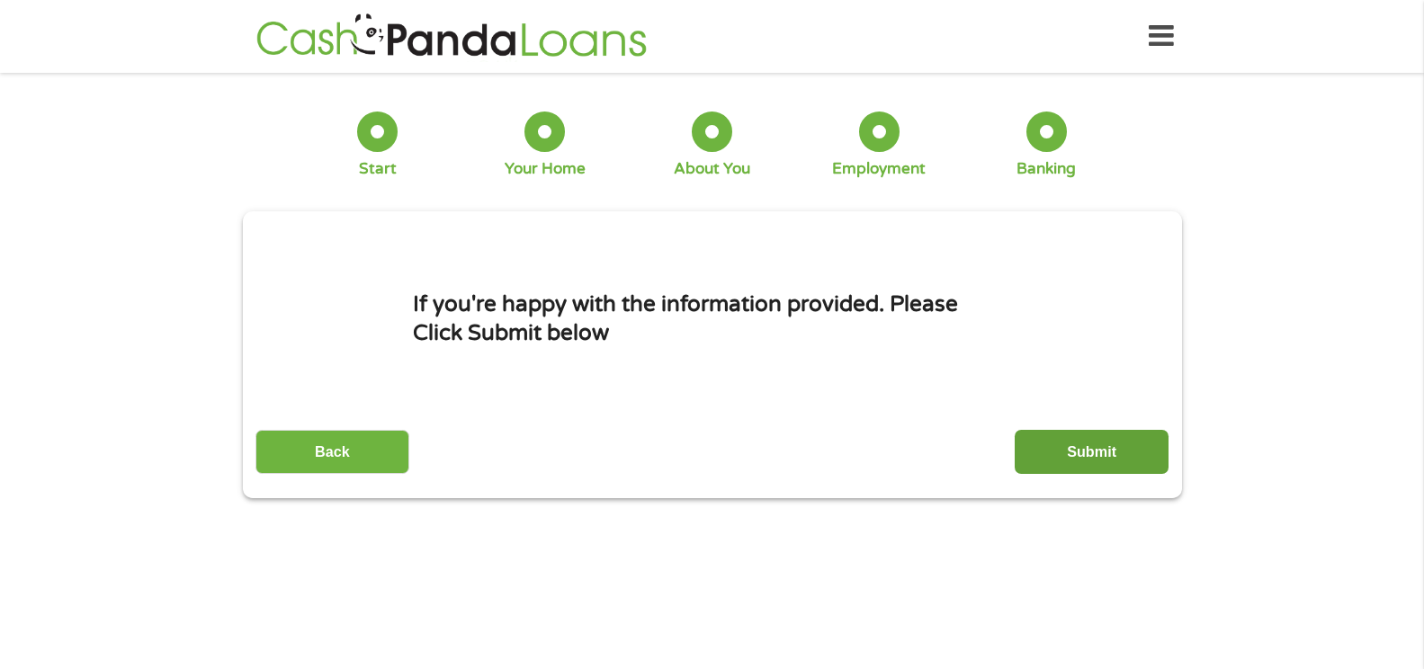
click at [1121, 454] on input "Submit" at bounding box center [1092, 452] width 154 height 44
